Goal: Task Accomplishment & Management: Complete application form

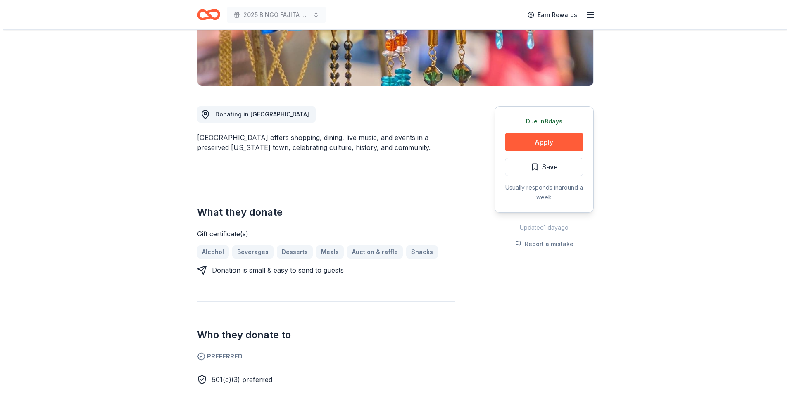
scroll to position [165, 0]
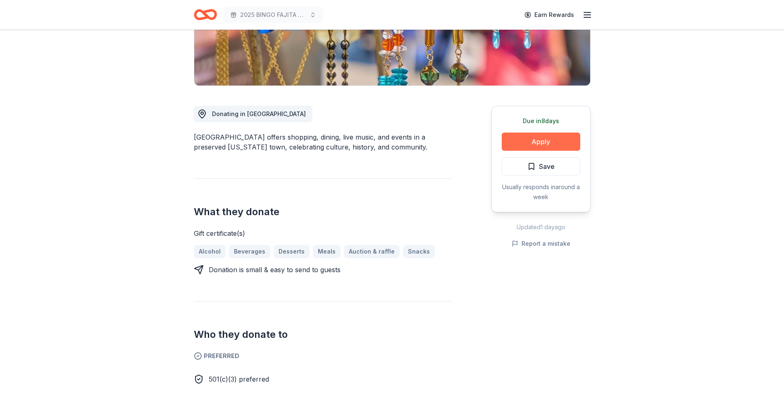
click at [553, 142] on button "Apply" at bounding box center [541, 142] width 79 height 18
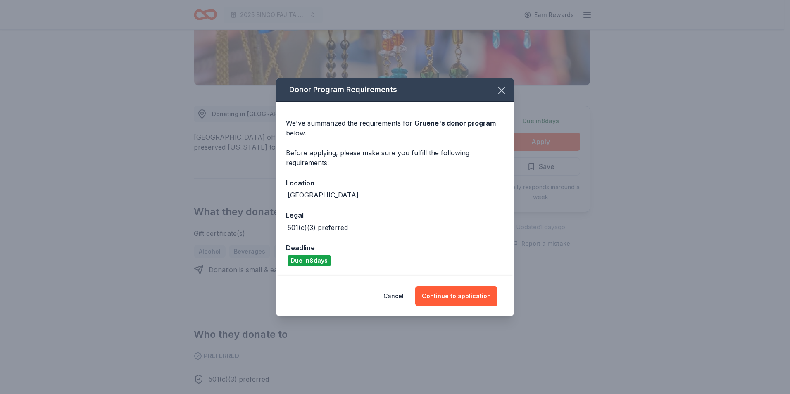
drag, startPoint x: 464, startPoint y: 296, endPoint x: 477, endPoint y: 268, distance: 31.3
click at [462, 295] on button "Continue to application" at bounding box center [456, 296] width 82 height 20
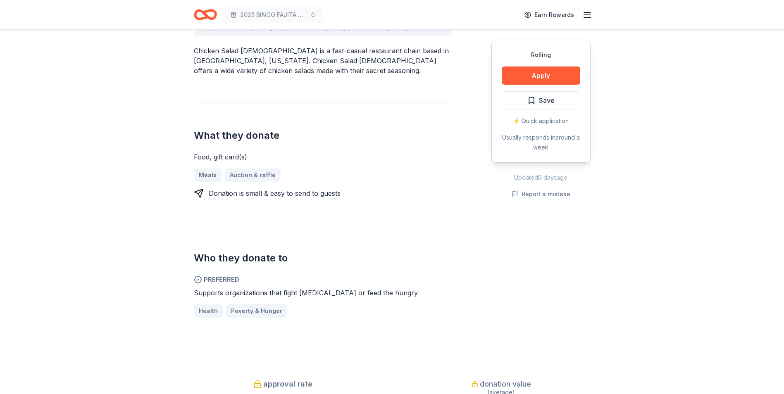
scroll to position [289, 0]
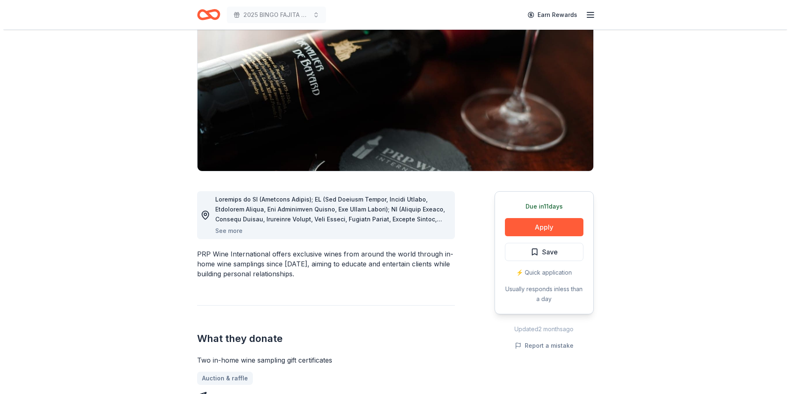
scroll to position [83, 0]
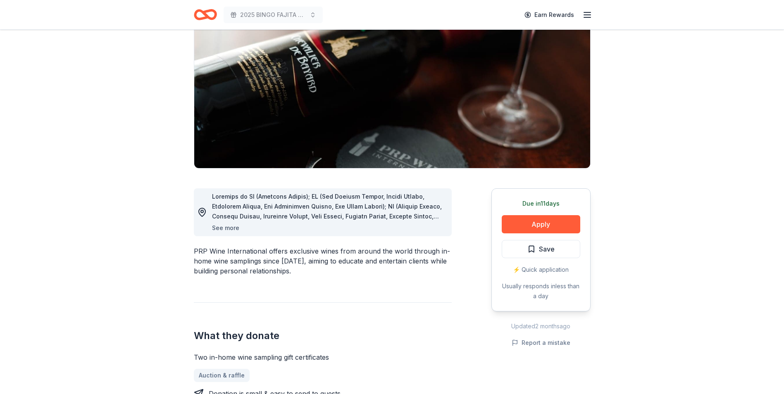
click at [222, 228] on button "See more" at bounding box center [225, 228] width 27 height 10
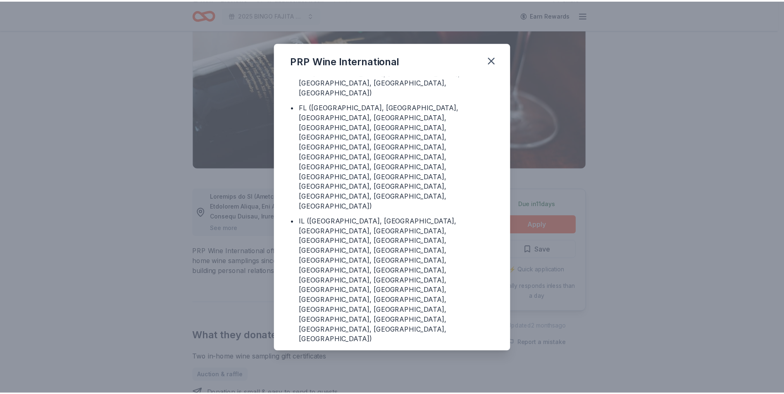
scroll to position [0, 0]
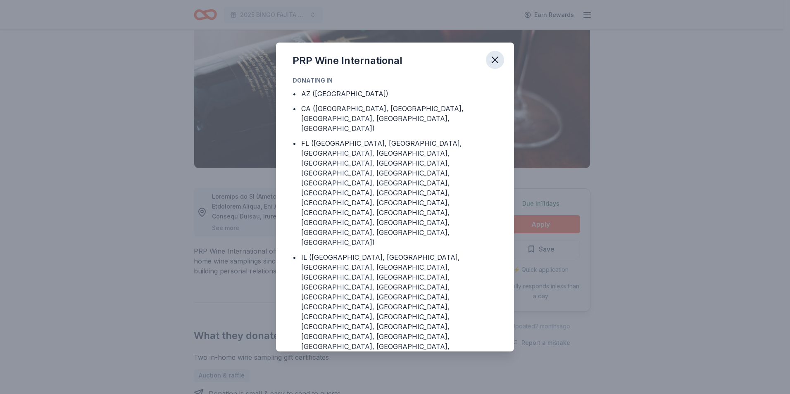
click at [494, 59] on icon "button" at bounding box center [495, 60] width 6 height 6
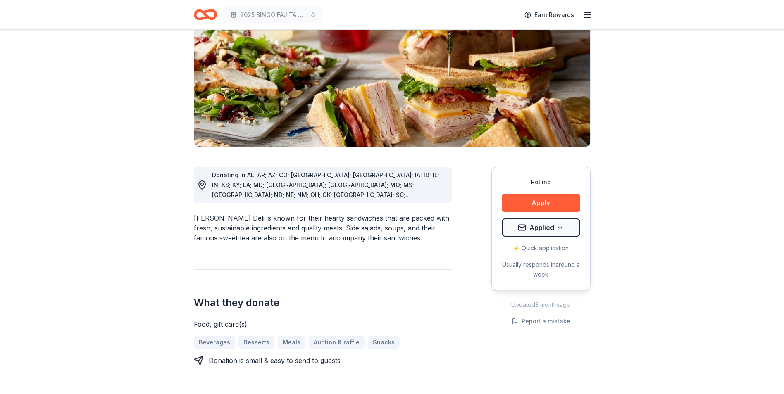
scroll to position [124, 0]
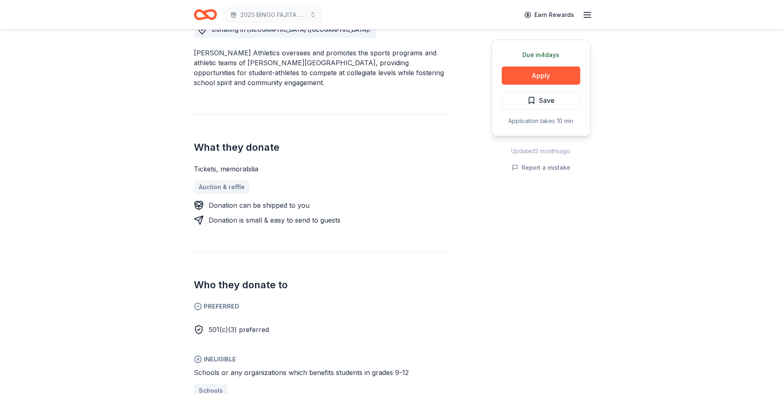
scroll to position [248, 0]
click at [539, 77] on button "Apply" at bounding box center [541, 76] width 79 height 18
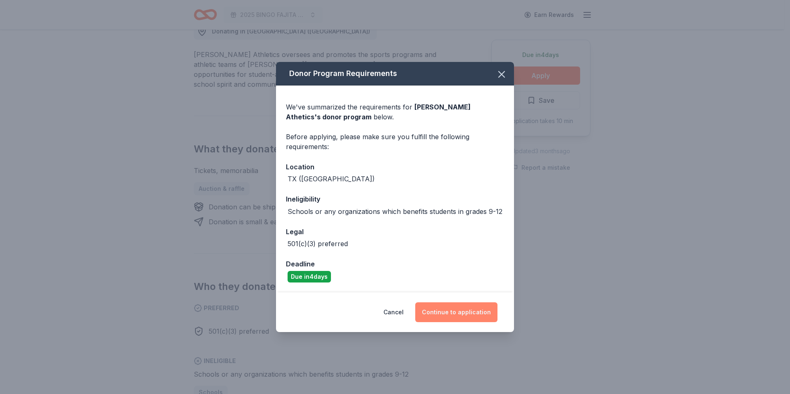
click at [474, 315] on button "Continue to application" at bounding box center [456, 312] width 82 height 20
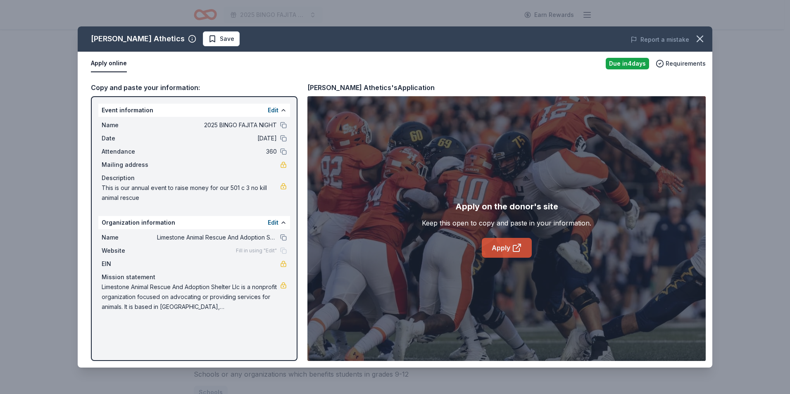
click at [500, 248] on link "Apply" at bounding box center [507, 248] width 50 height 20
drag, startPoint x: 702, startPoint y: 37, endPoint x: 722, endPoint y: 53, distance: 26.5
click at [702, 37] on icon "button" at bounding box center [700, 39] width 6 height 6
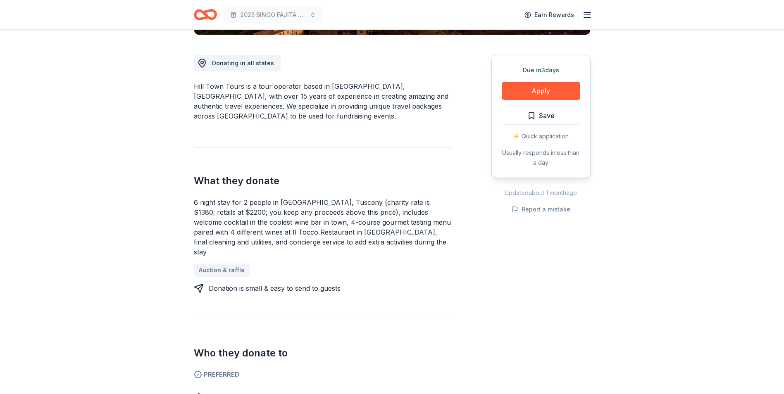
scroll to position [289, 0]
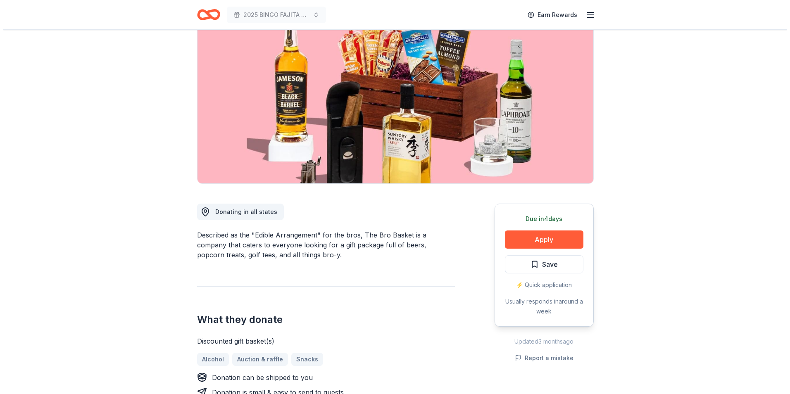
scroll to position [41, 0]
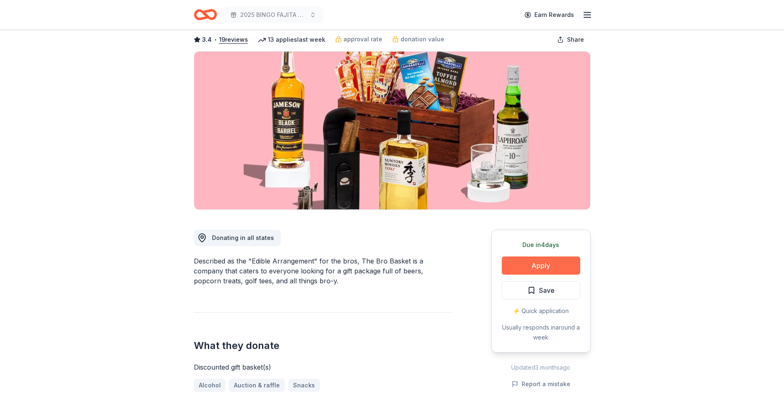
drag, startPoint x: 541, startPoint y: 263, endPoint x: 597, endPoint y: 250, distance: 56.8
click at [541, 263] on button "Apply" at bounding box center [541, 266] width 79 height 18
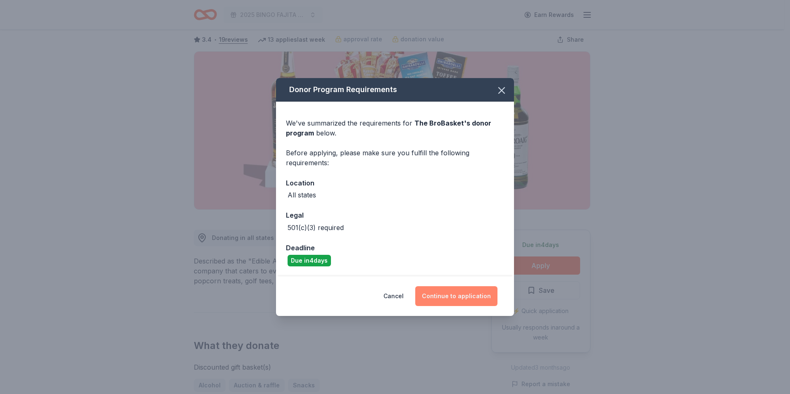
drag, startPoint x: 448, startPoint y: 294, endPoint x: 553, endPoint y: 240, distance: 118.1
click at [448, 294] on button "Continue to application" at bounding box center [456, 296] width 82 height 20
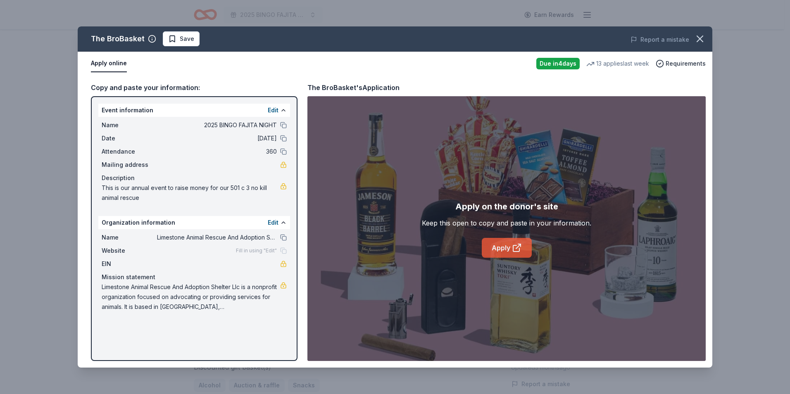
click at [505, 249] on link "Apply" at bounding box center [507, 248] width 50 height 20
